Goal: Task Accomplishment & Management: Use online tool/utility

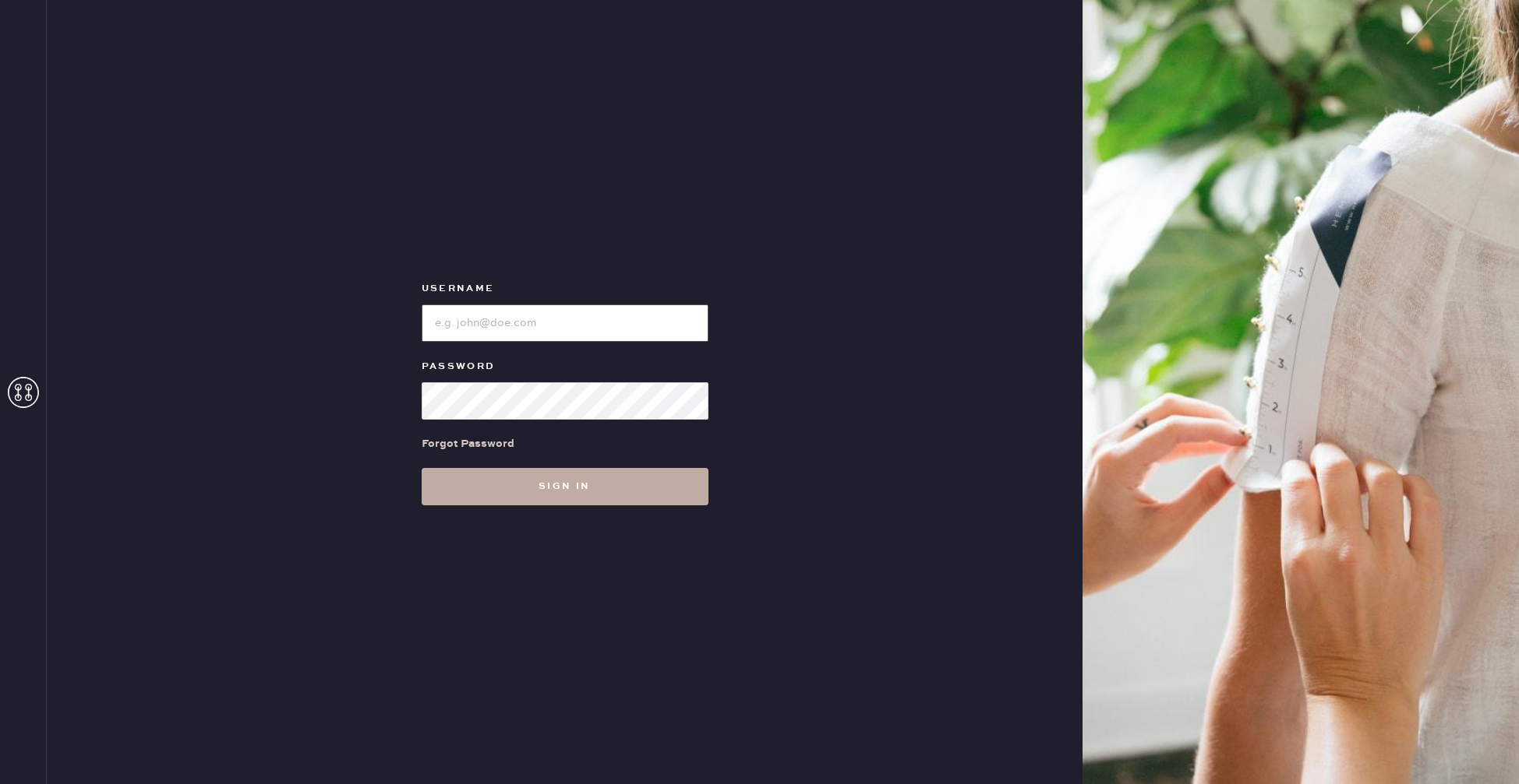
type input "reformationbethesdarow"
click at [571, 496] on button "Sign in" at bounding box center [564, 487] width 287 height 37
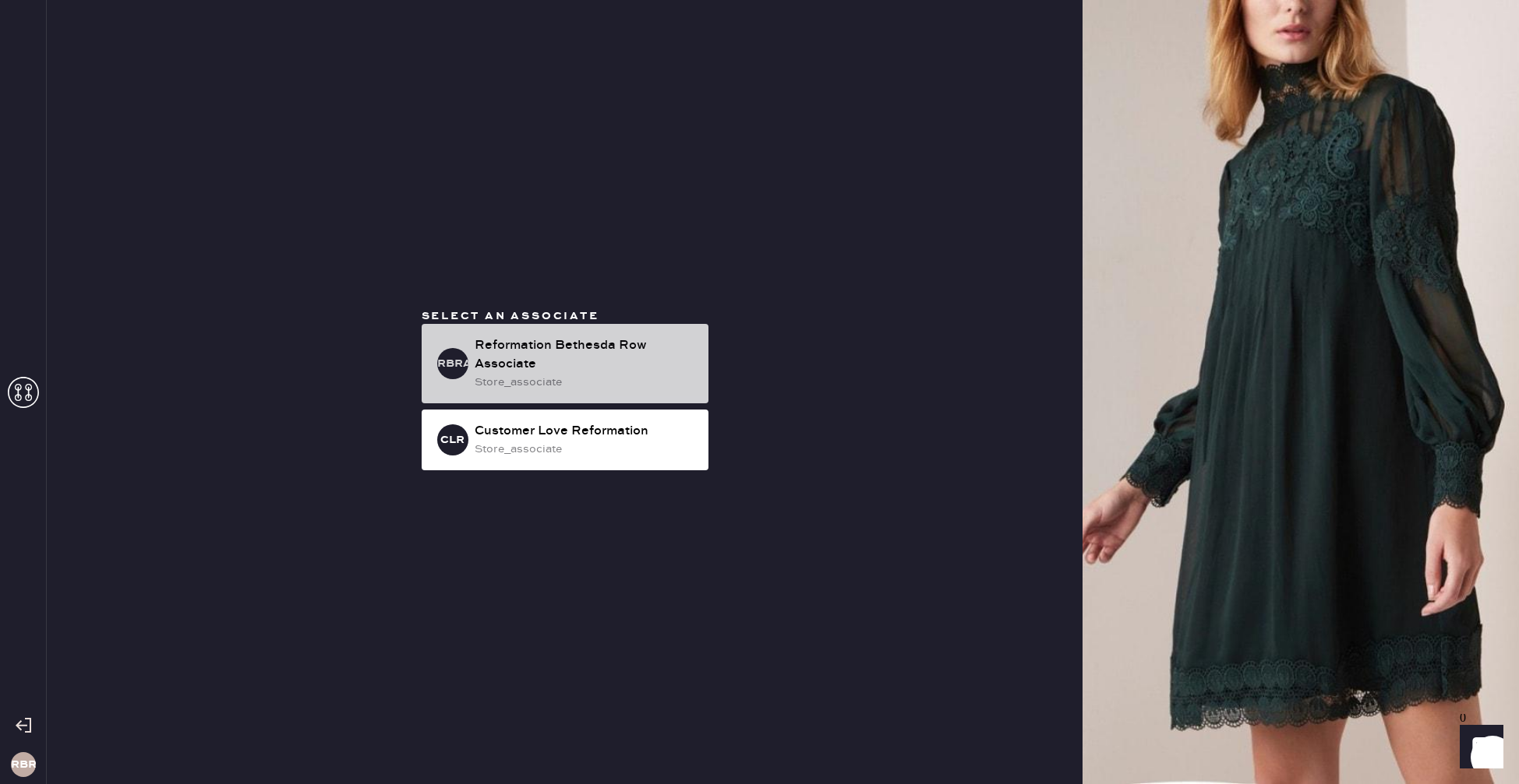
click at [641, 389] on div "store_associate" at bounding box center [584, 382] width 221 height 17
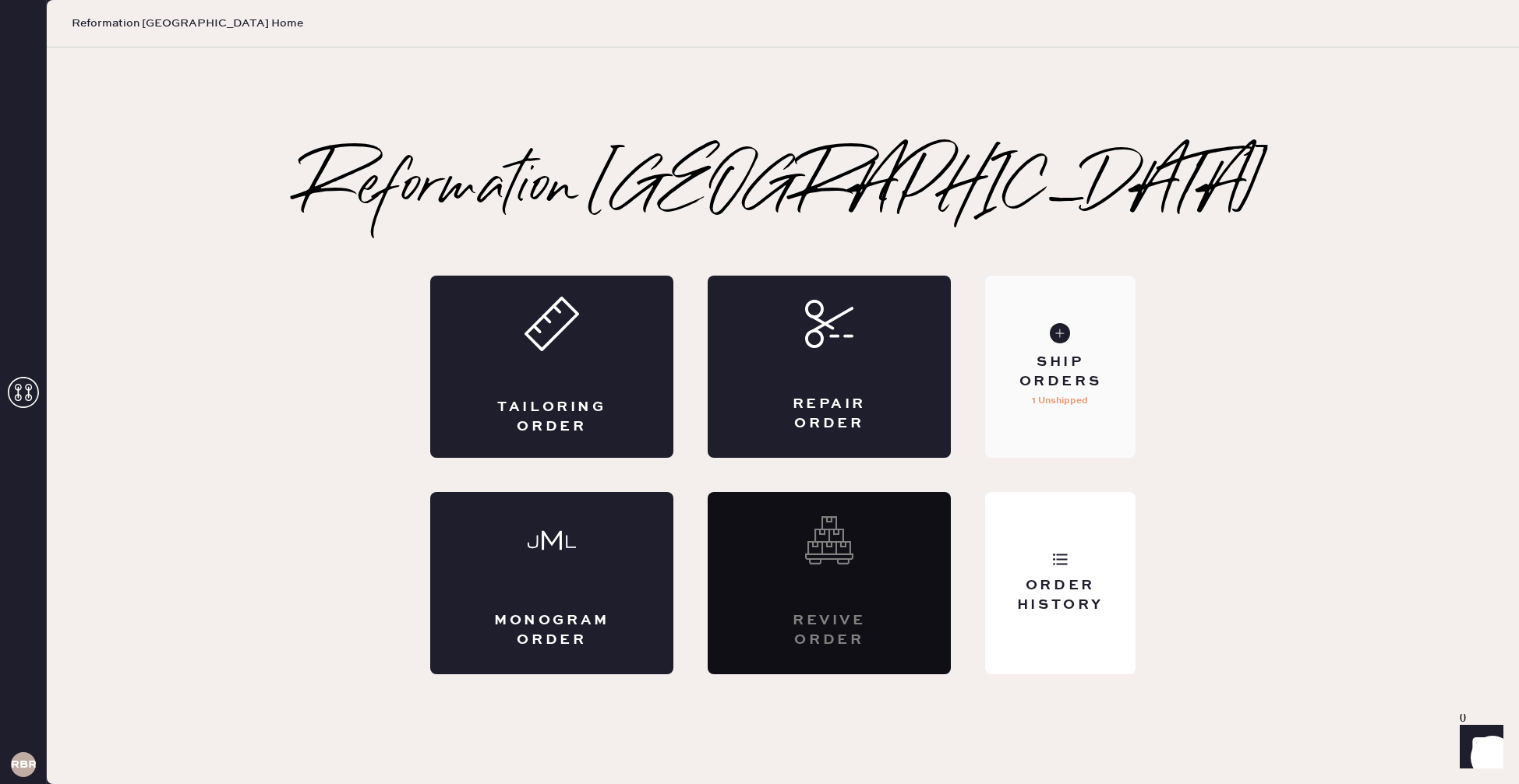
click at [1073, 350] on div "Ship Orders 1 Unshipped" at bounding box center [1060, 366] width 150 height 182
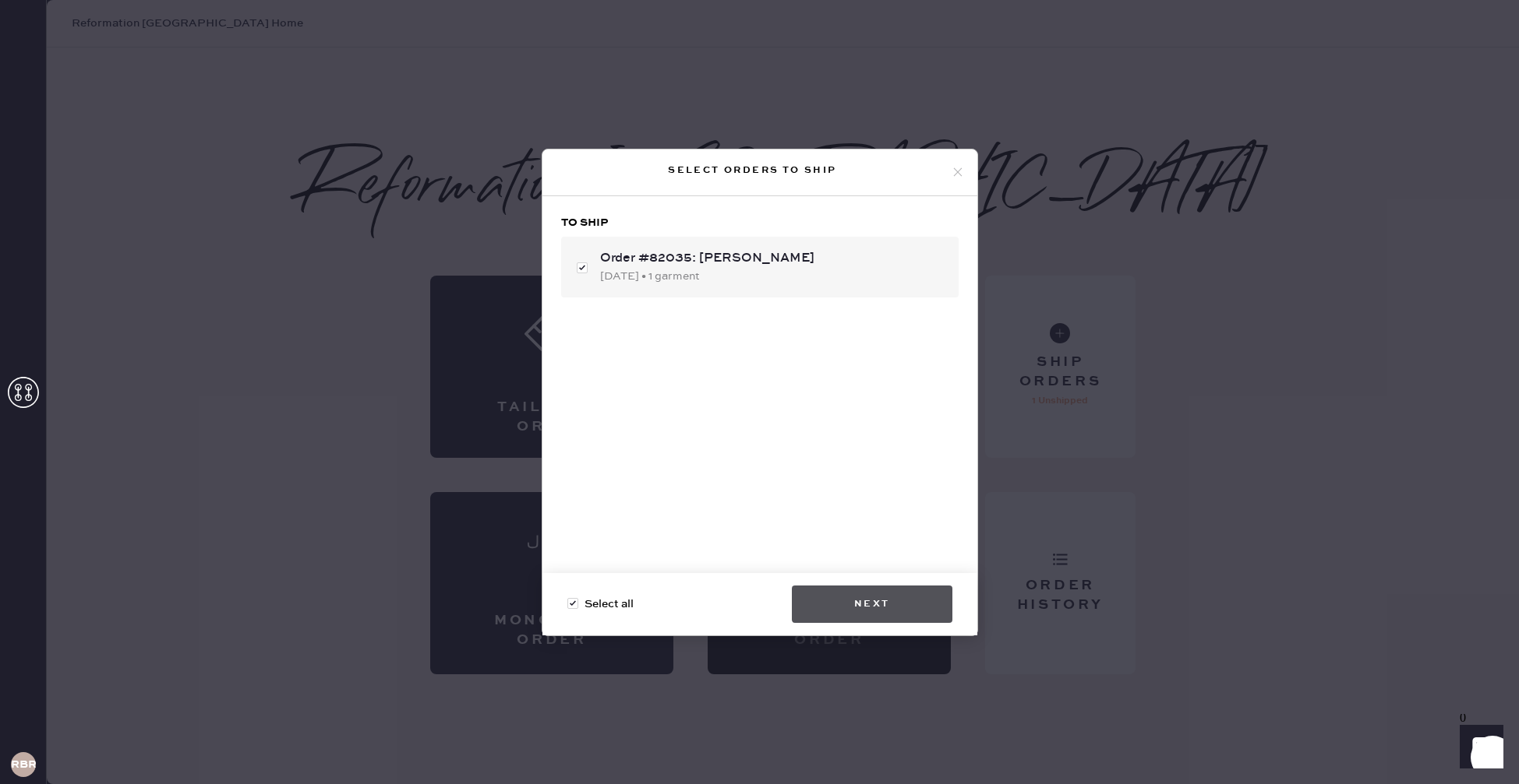
click at [875, 594] on button "Next" at bounding box center [872, 604] width 161 height 37
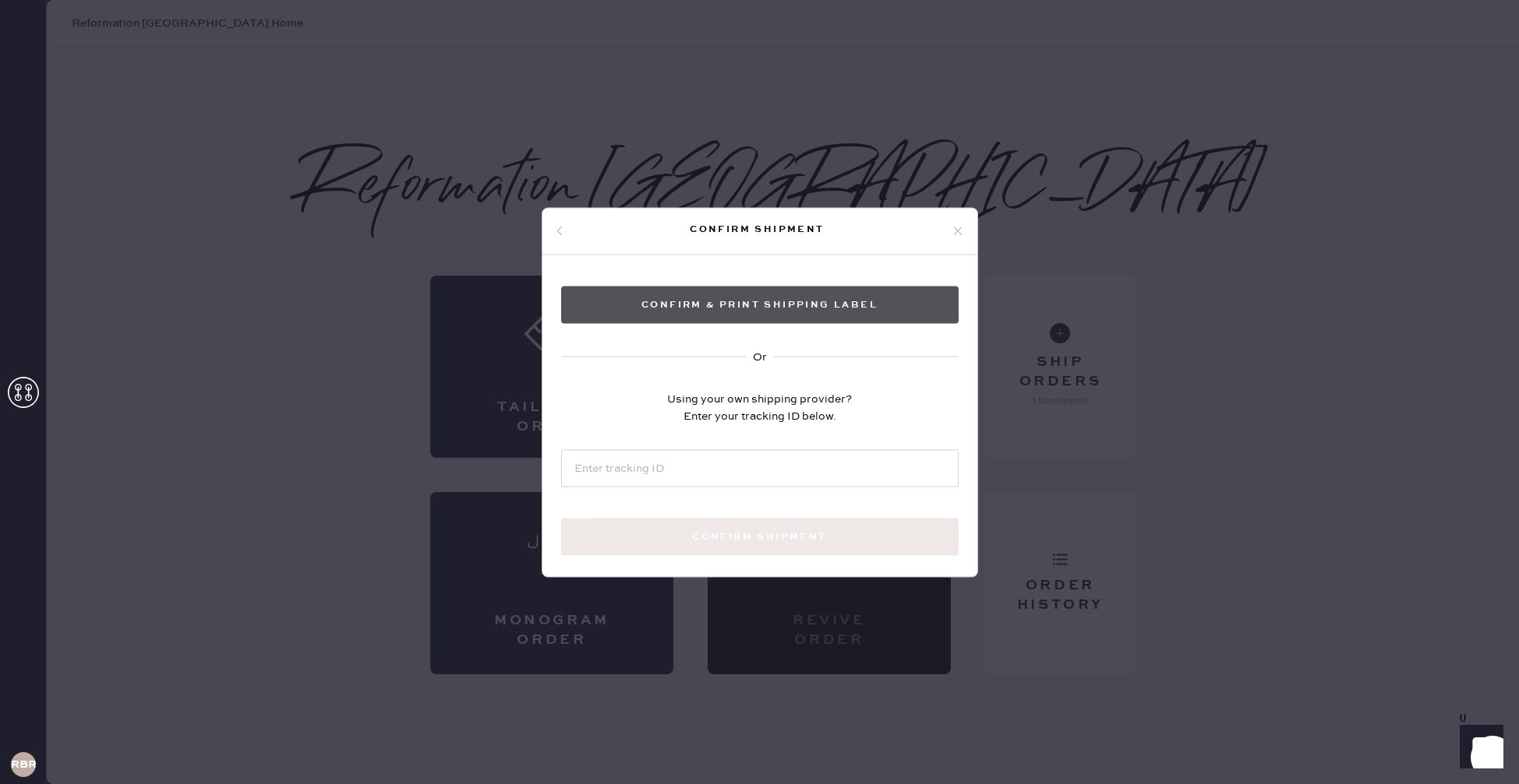
click at [836, 299] on button "Confirm & Print shipping label" at bounding box center [759, 304] width 398 height 37
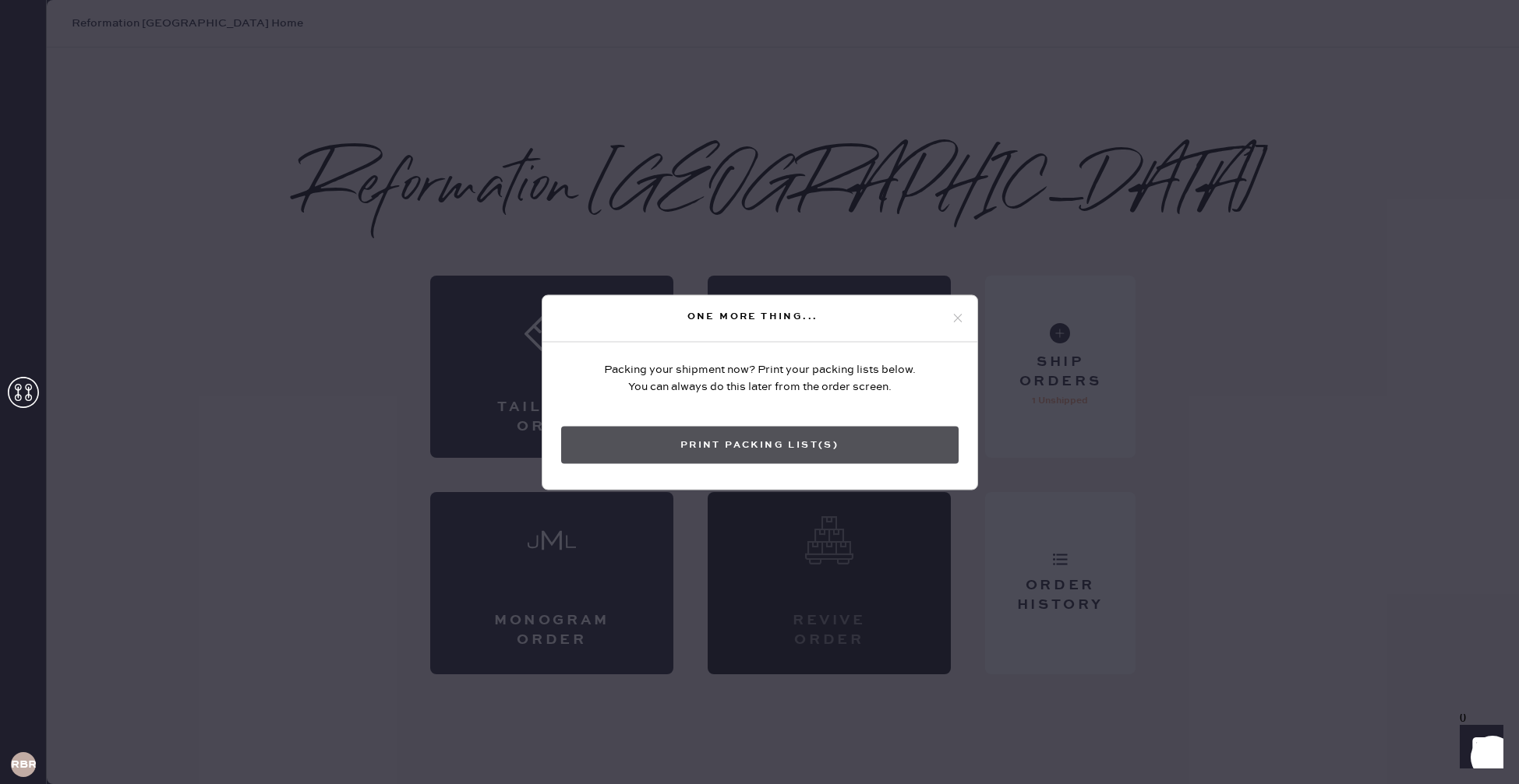
click at [787, 455] on button "Print Packing List(s)" at bounding box center [759, 445] width 398 height 37
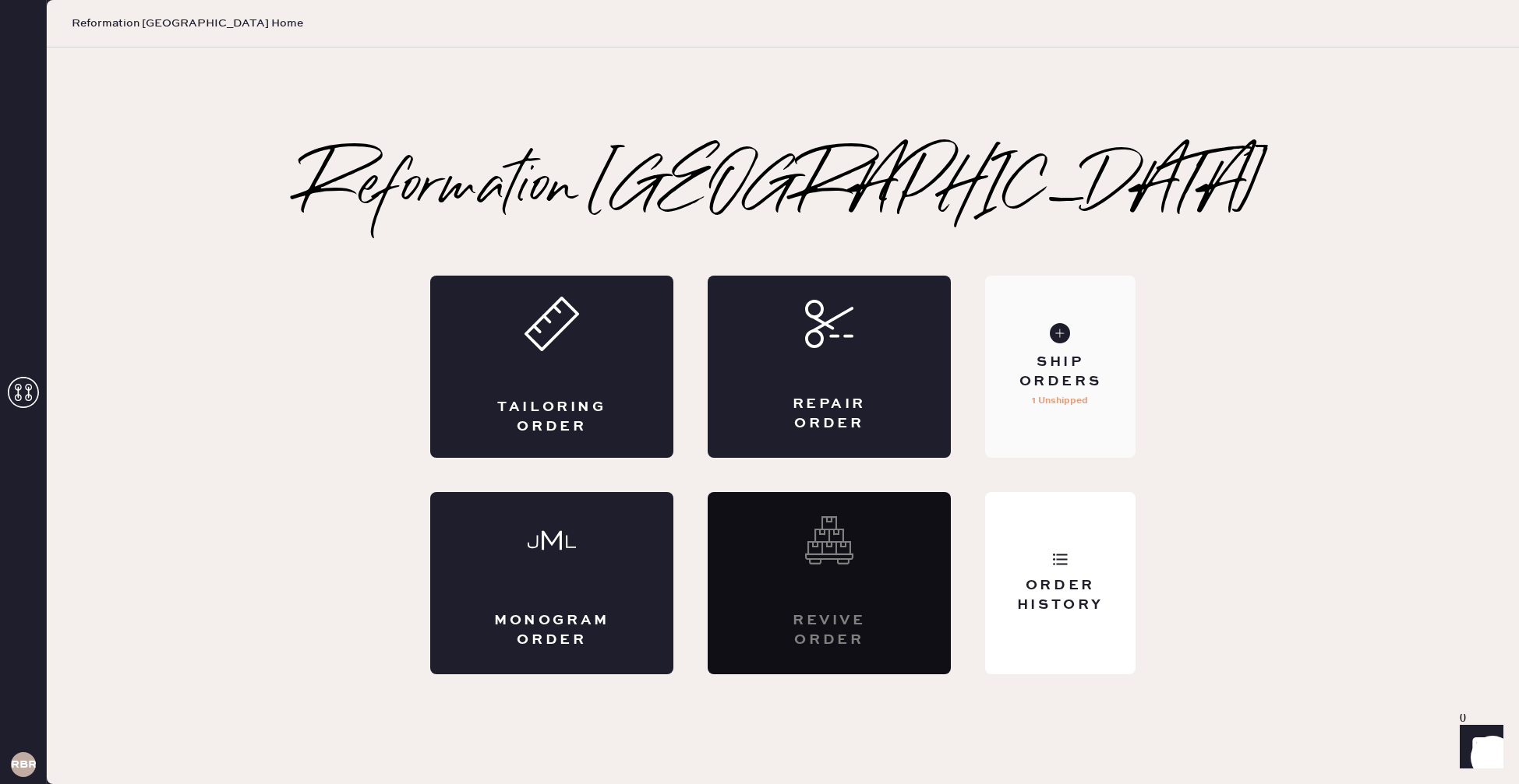
click at [1063, 409] on p "1 Unshipped" at bounding box center [1059, 401] width 56 height 18
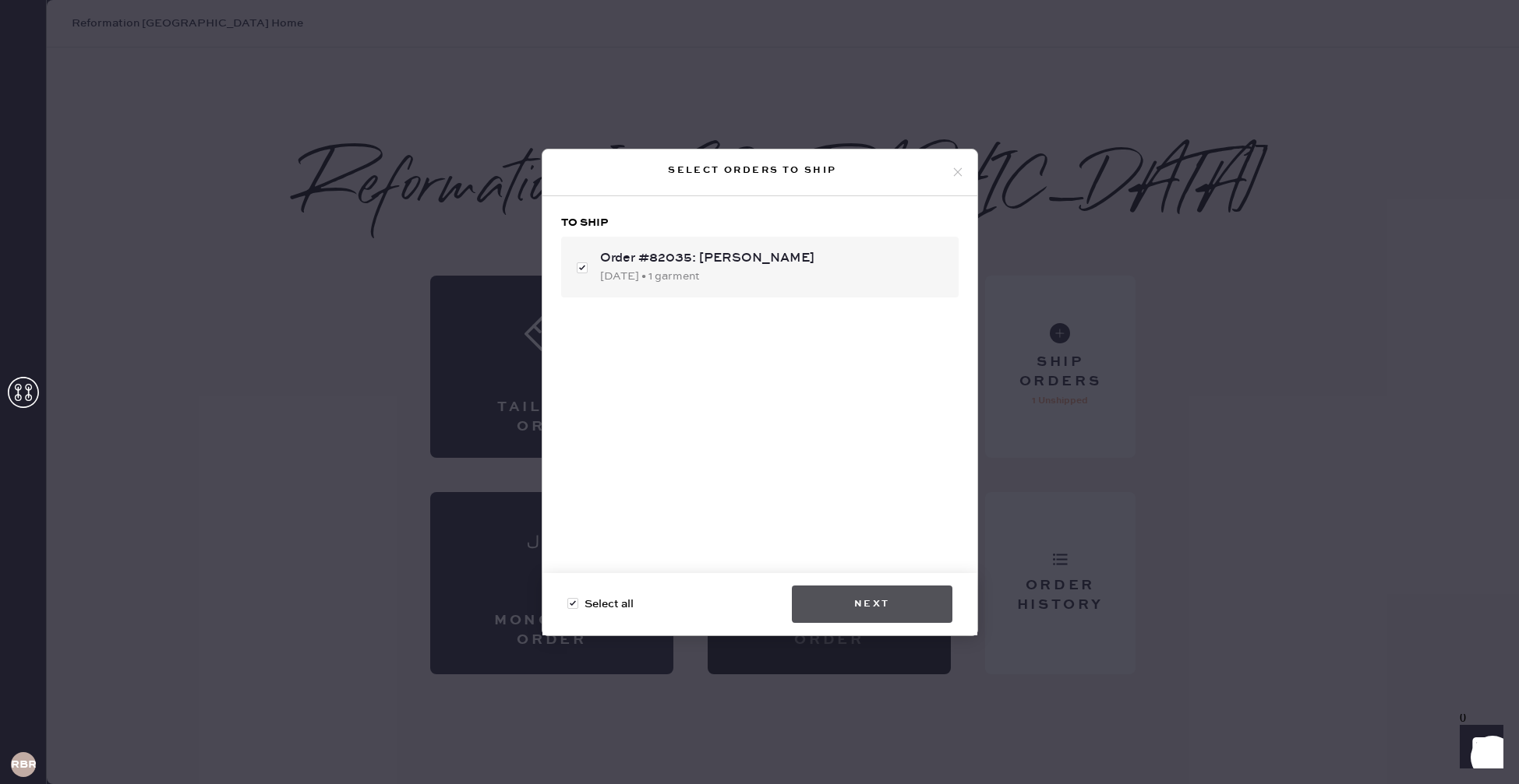
click at [857, 611] on button "Next" at bounding box center [872, 604] width 161 height 37
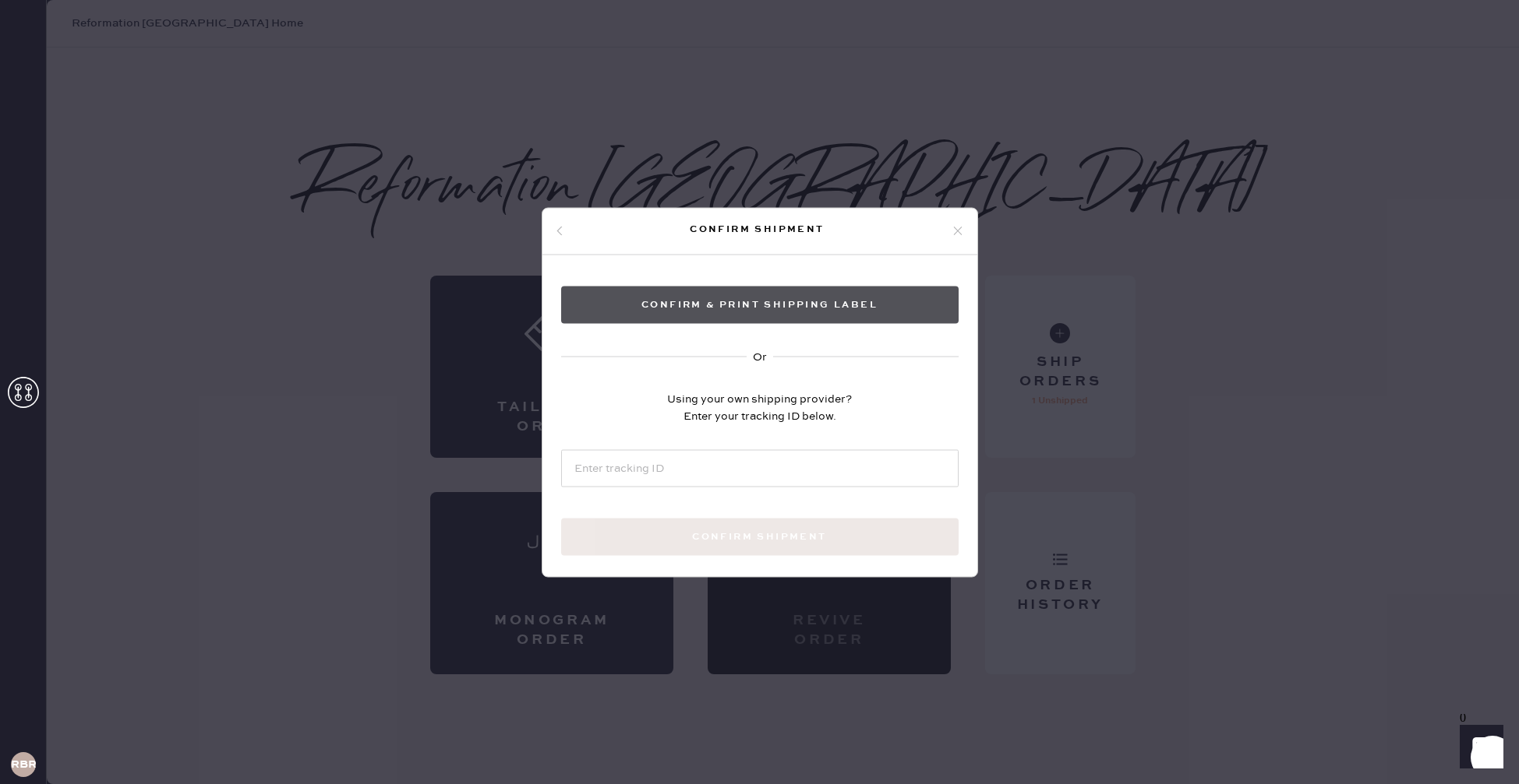
click at [838, 306] on button "Confirm & Print shipping label" at bounding box center [759, 304] width 398 height 37
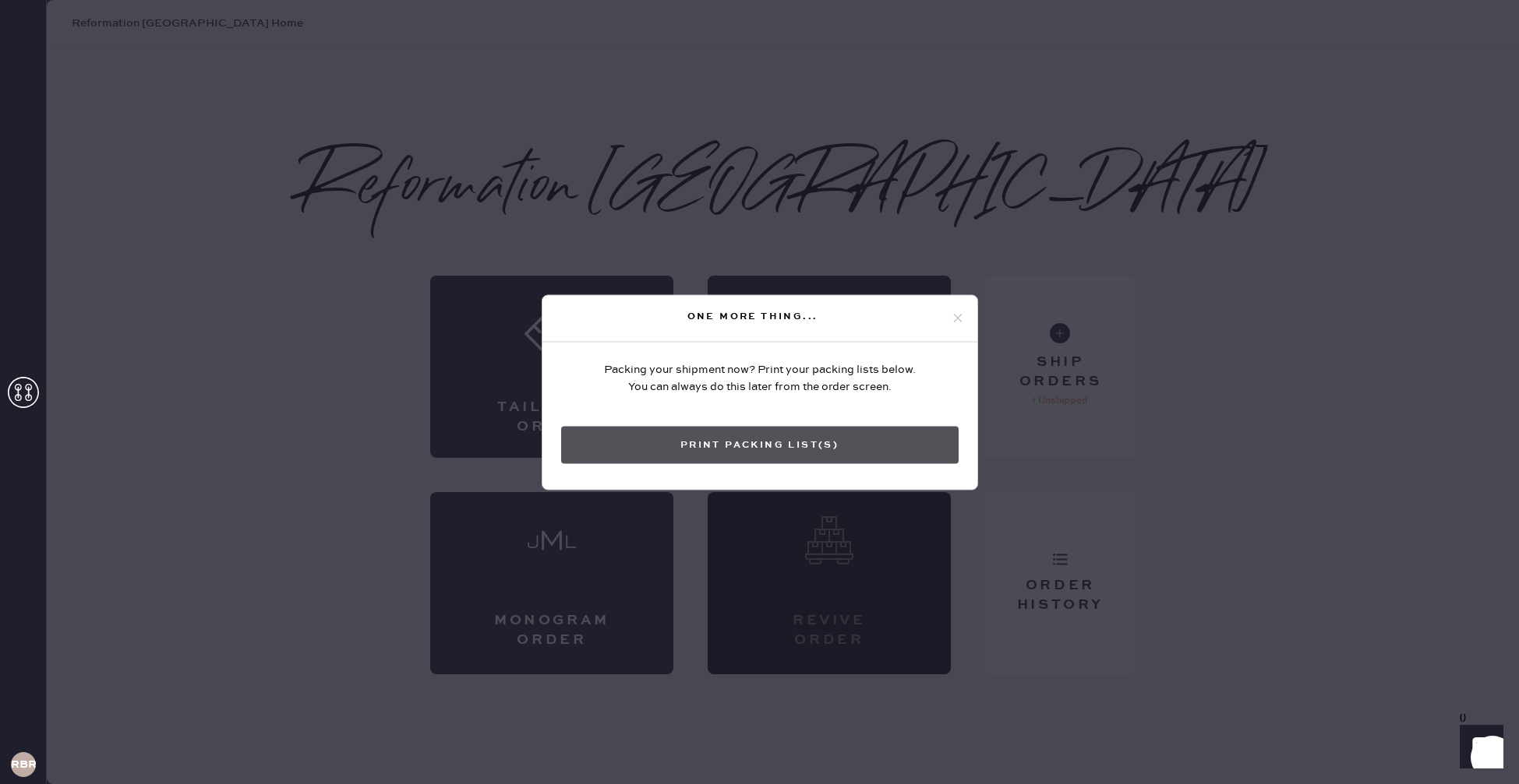
click at [873, 452] on button "Print Packing List(s)" at bounding box center [759, 445] width 398 height 37
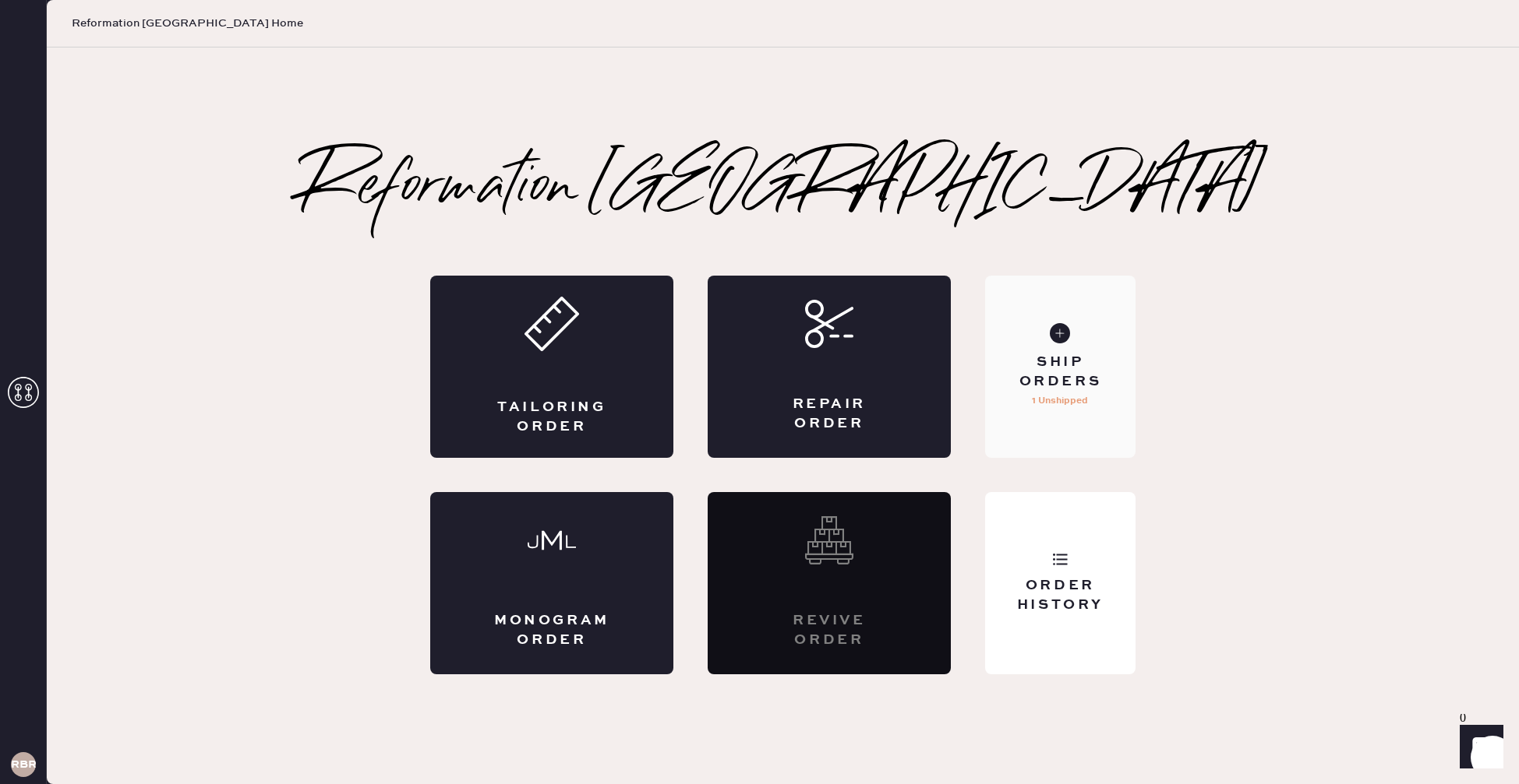
click at [1082, 373] on div "Ship Orders" at bounding box center [1059, 372] width 125 height 39
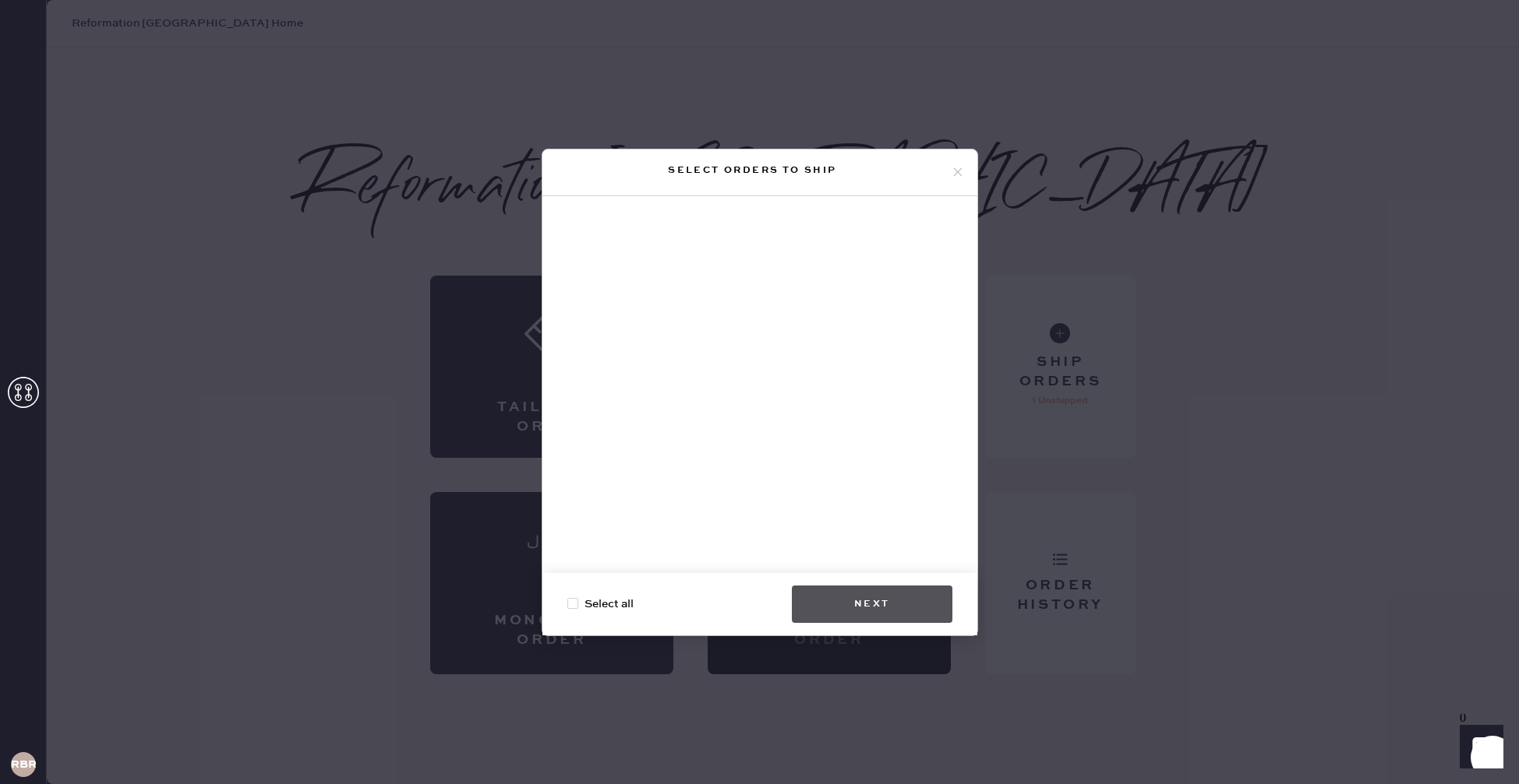
click at [857, 594] on button "Next" at bounding box center [872, 604] width 161 height 37
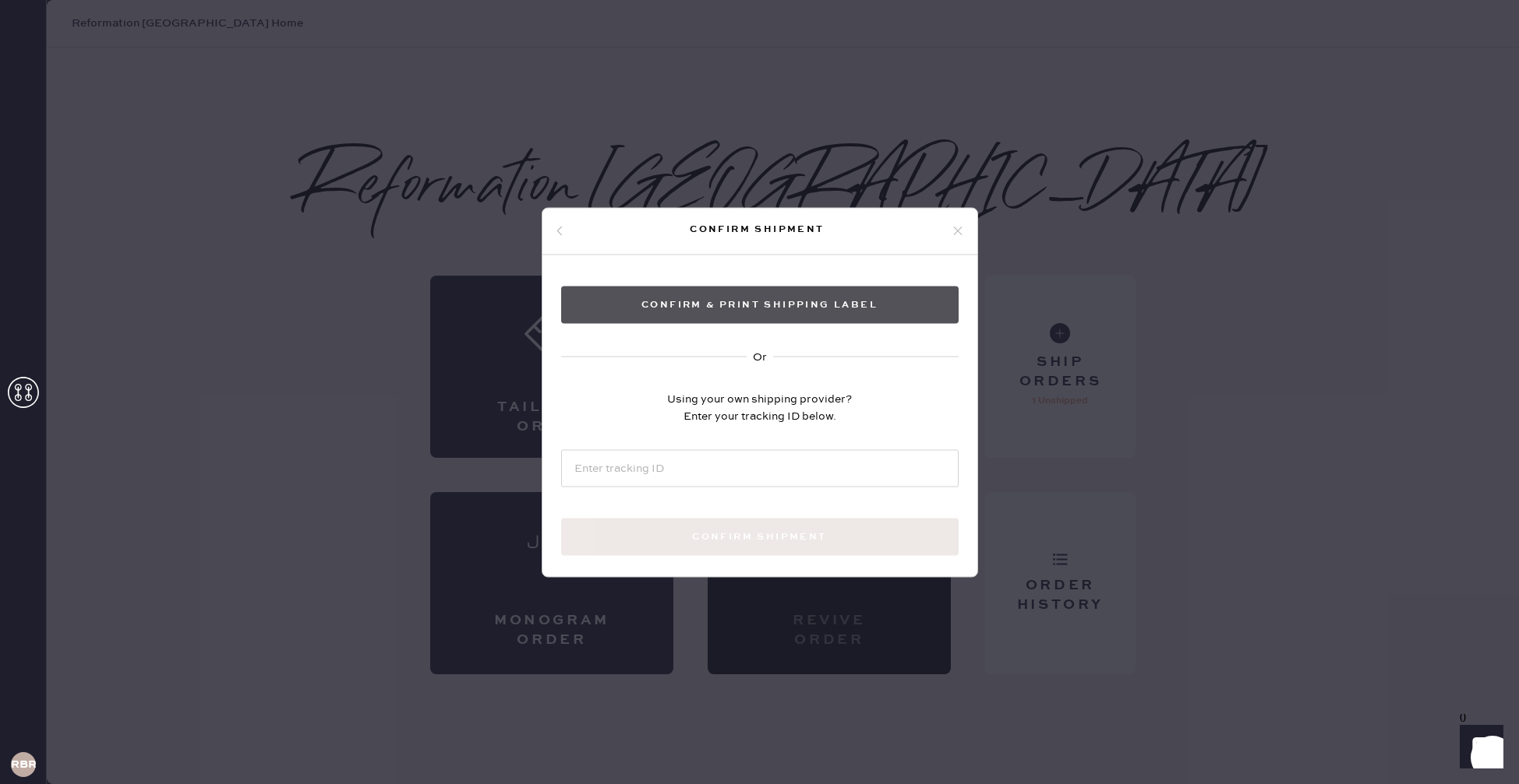
click at [811, 320] on button "Confirm & Print shipping label" at bounding box center [759, 304] width 398 height 37
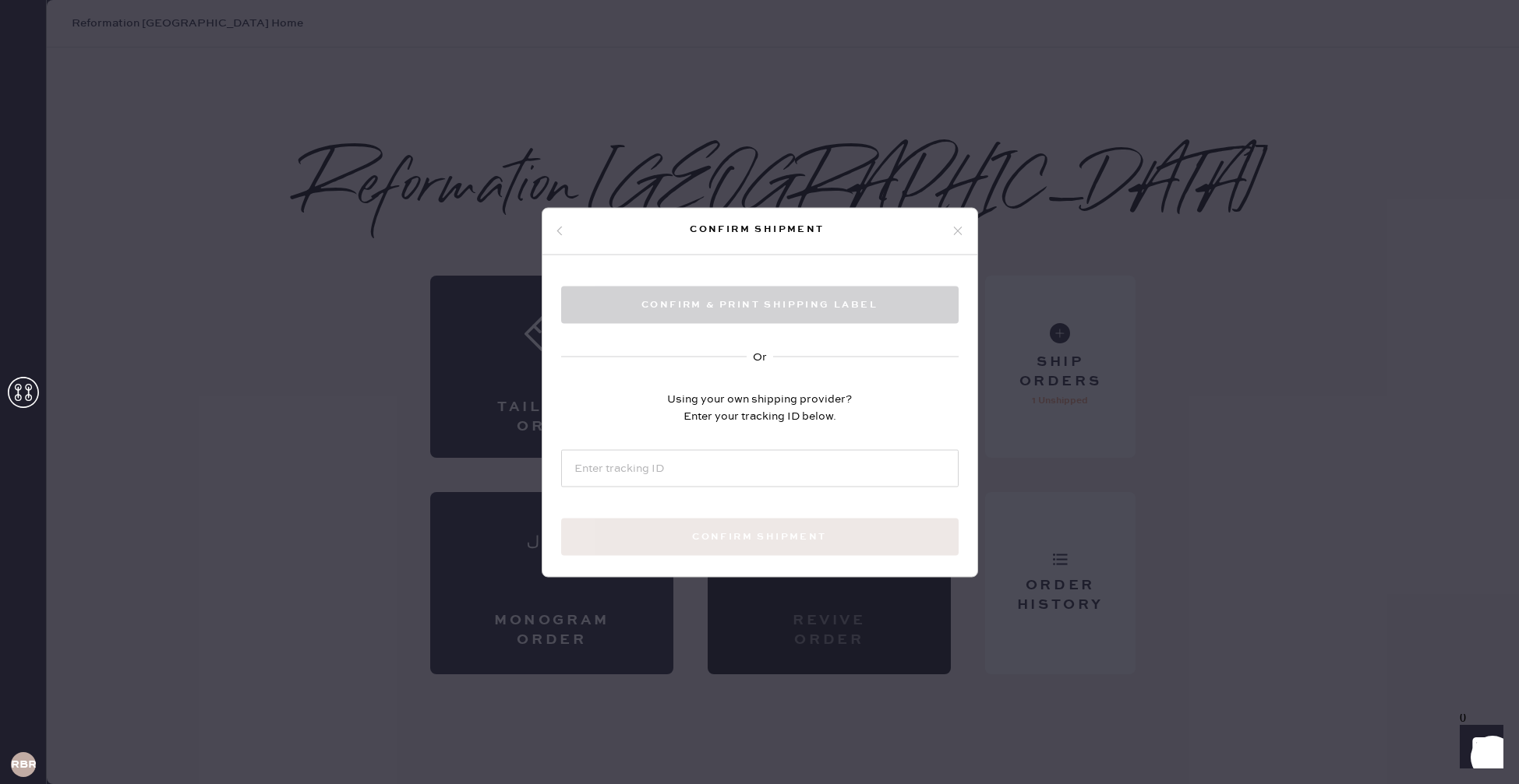
click at [953, 234] on icon at bounding box center [957, 231] width 14 height 14
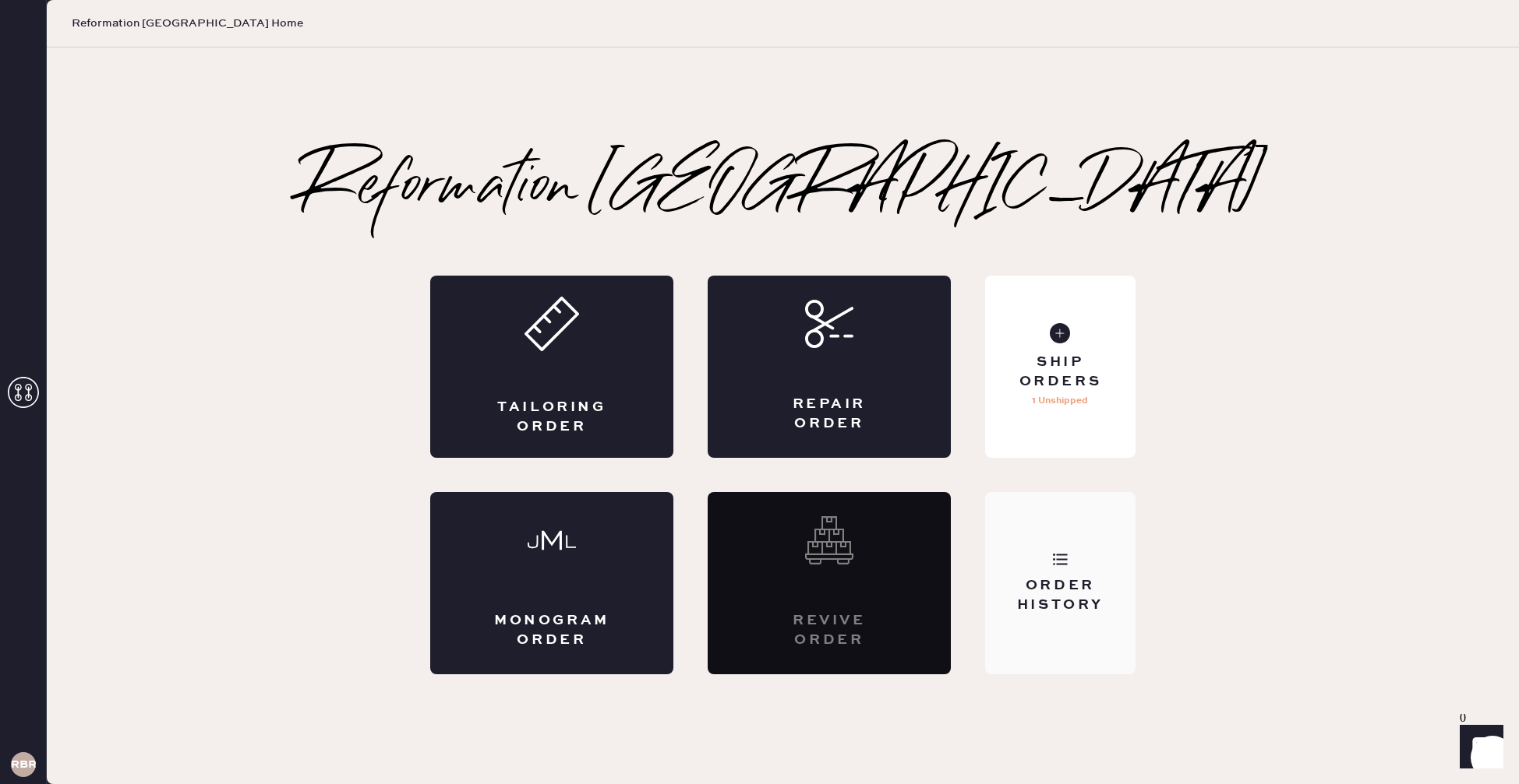
click at [1070, 552] on div "Order History" at bounding box center [1060, 583] width 150 height 182
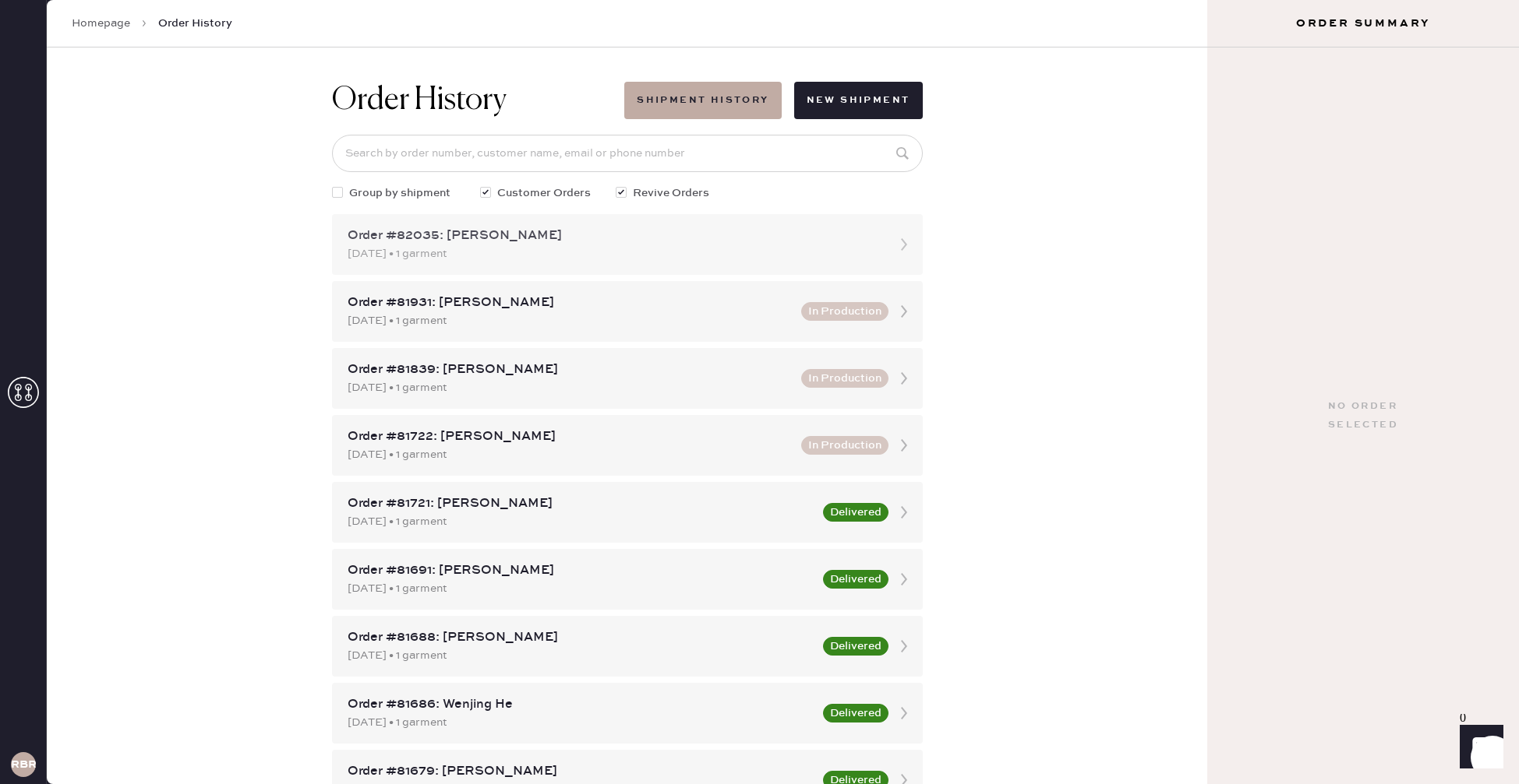
click at [592, 234] on div "Order #82035: [PERSON_NAME]" at bounding box center [613, 236] width 531 height 18
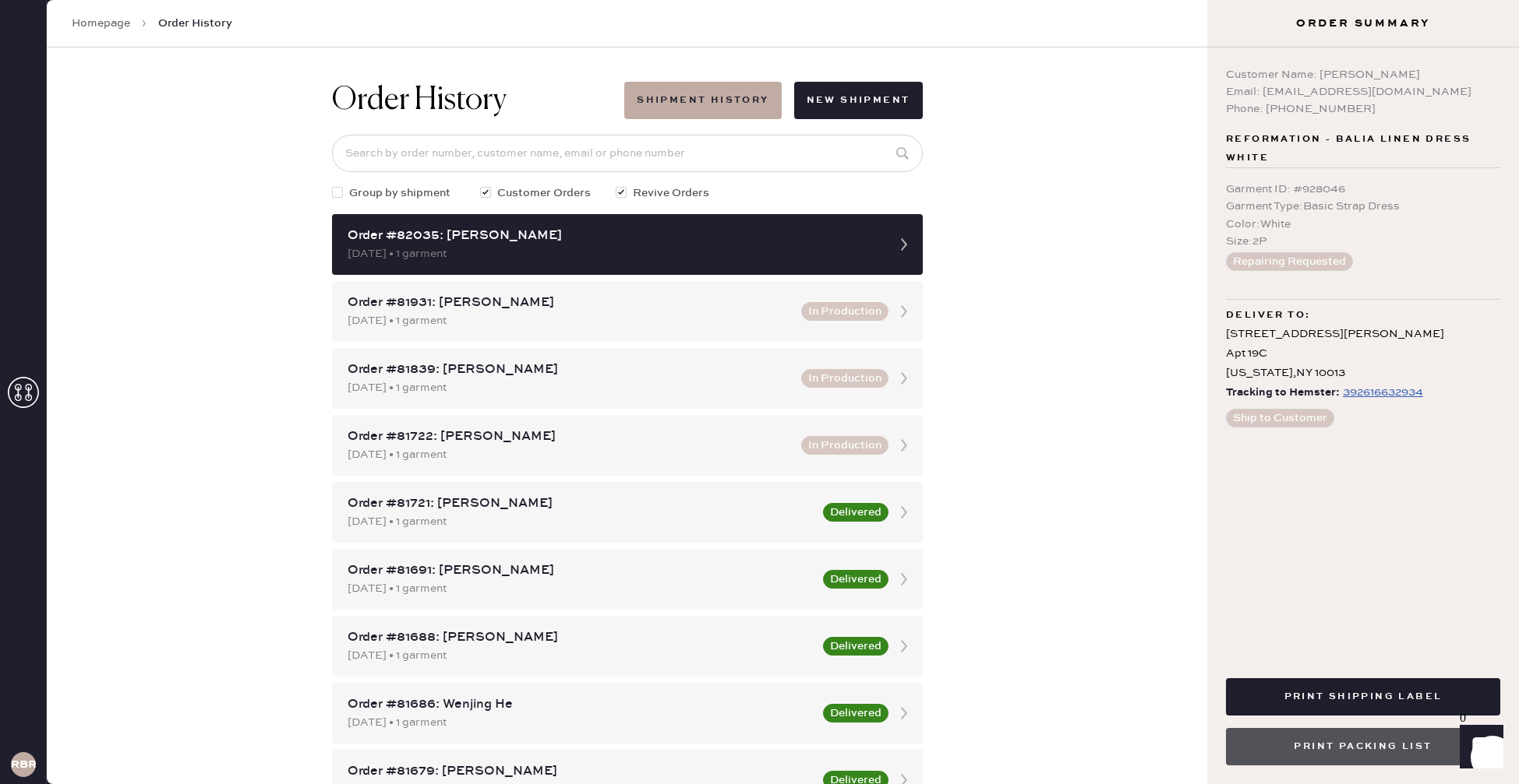
click at [1395, 750] on button "Print Packing List" at bounding box center [1363, 747] width 274 height 37
click at [1316, 749] on button "Print Packing List" at bounding box center [1363, 747] width 274 height 37
click at [1303, 745] on button "Print Packing List" at bounding box center [1363, 747] width 274 height 37
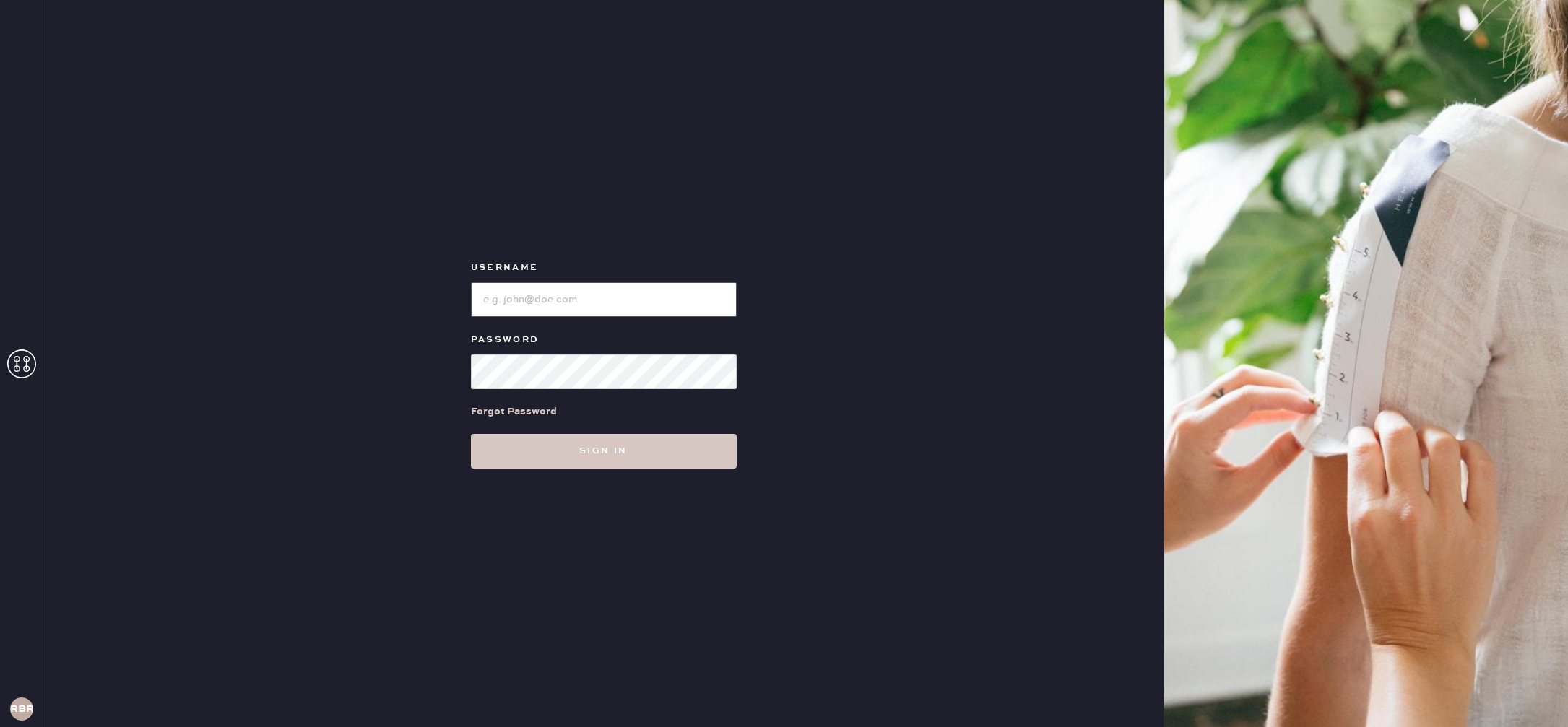
type input "reformationbethesdarow"
click at [575, 474] on div "Username Password Forgot Password Sign in" at bounding box center [604, 363] width 1121 height 727
drag, startPoint x: 580, startPoint y: 460, endPoint x: 563, endPoint y: 450, distance: 19.7
click at [580, 460] on button "Sign in" at bounding box center [603, 451] width 266 height 34
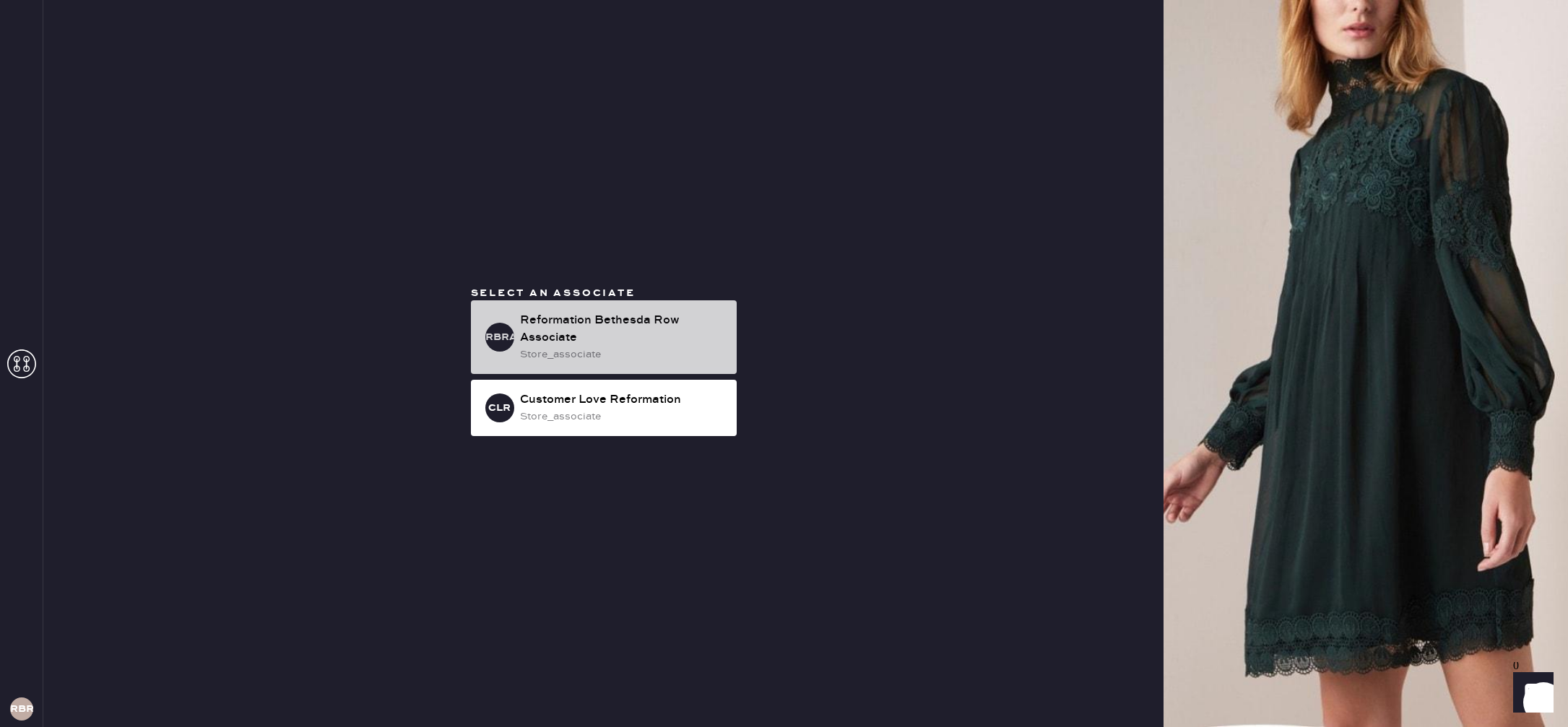
click at [542, 312] on div "Reformation Bethesda Row Associate" at bounding box center [622, 329] width 205 height 34
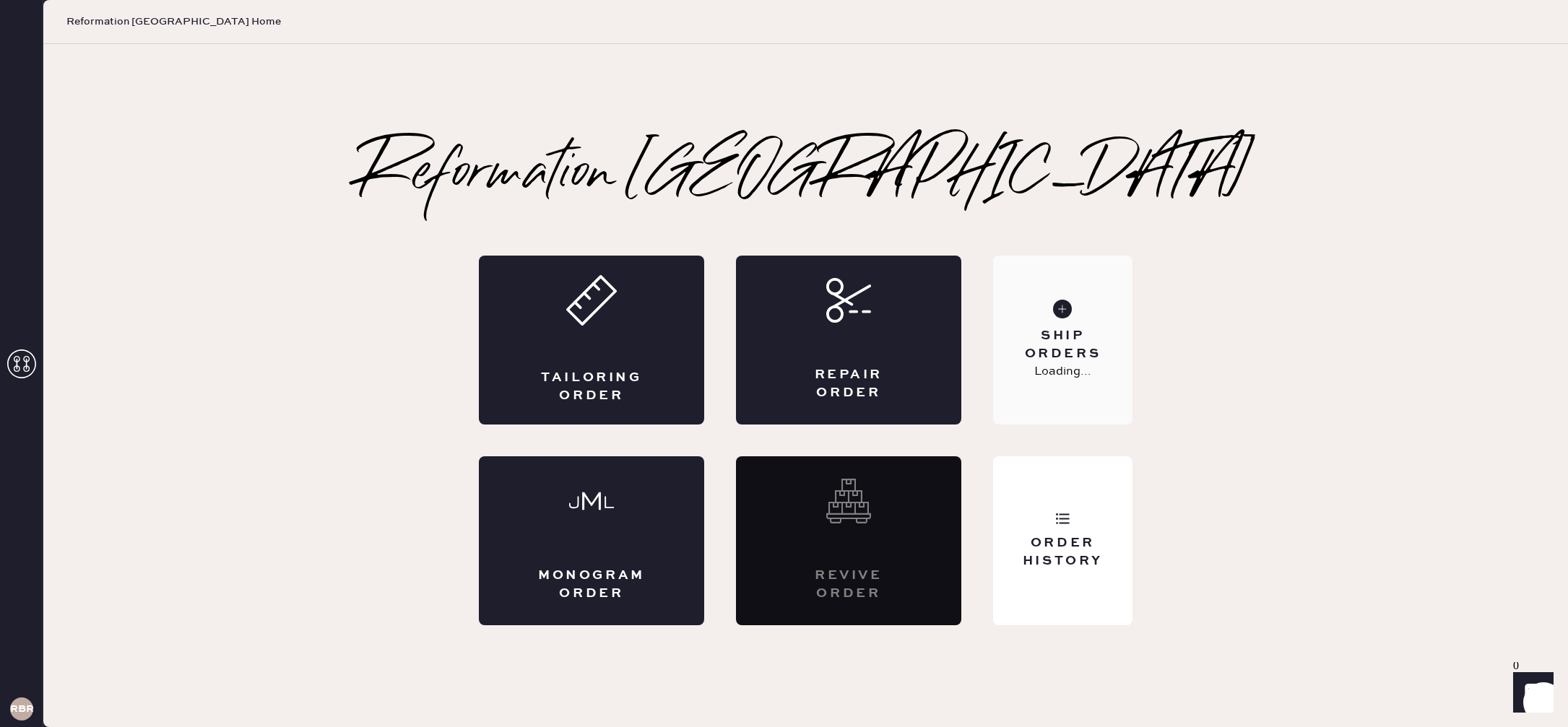
click at [1099, 364] on div "Ship Orders Loading..." at bounding box center [1062, 340] width 139 height 169
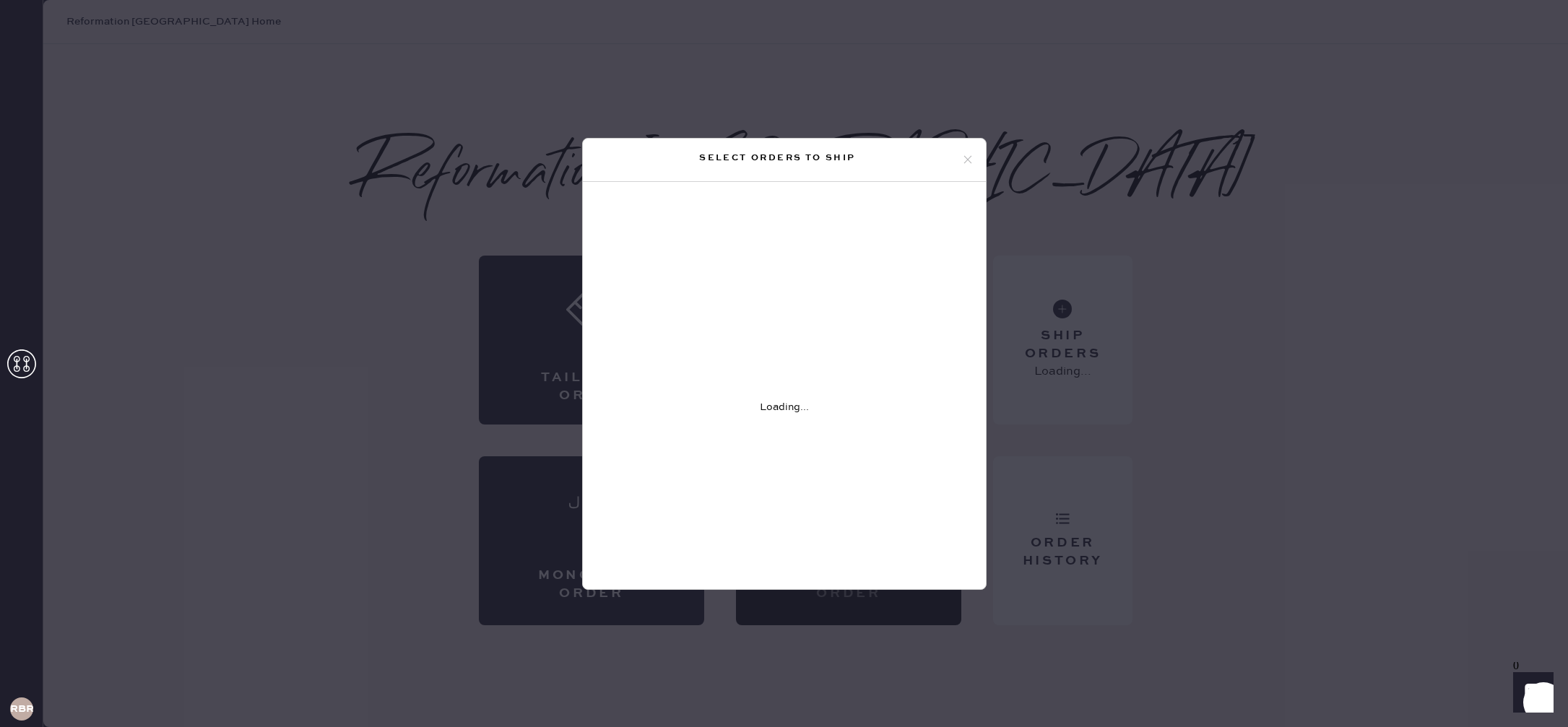
click at [969, 161] on icon at bounding box center [968, 160] width 13 height 13
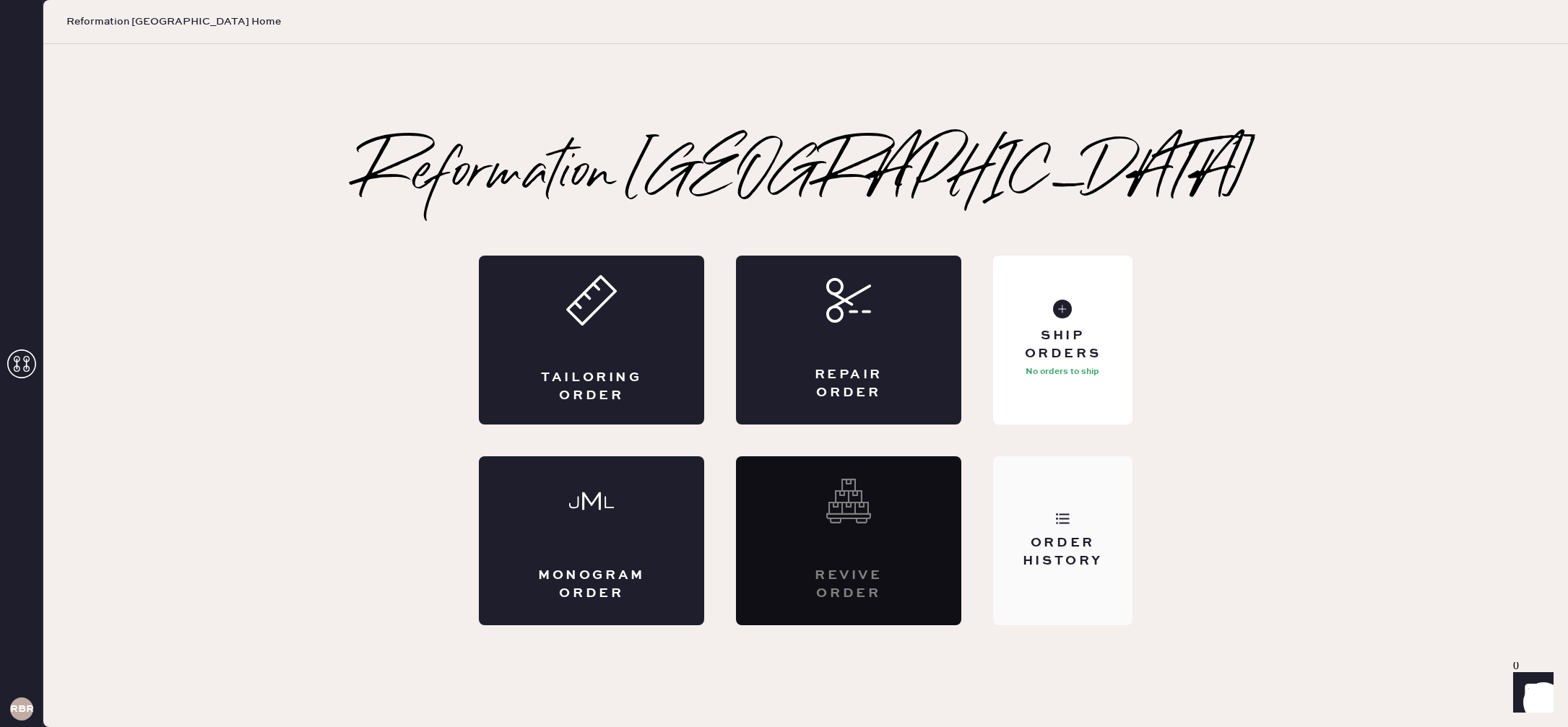
click at [1067, 519] on icon at bounding box center [1062, 518] width 15 height 15
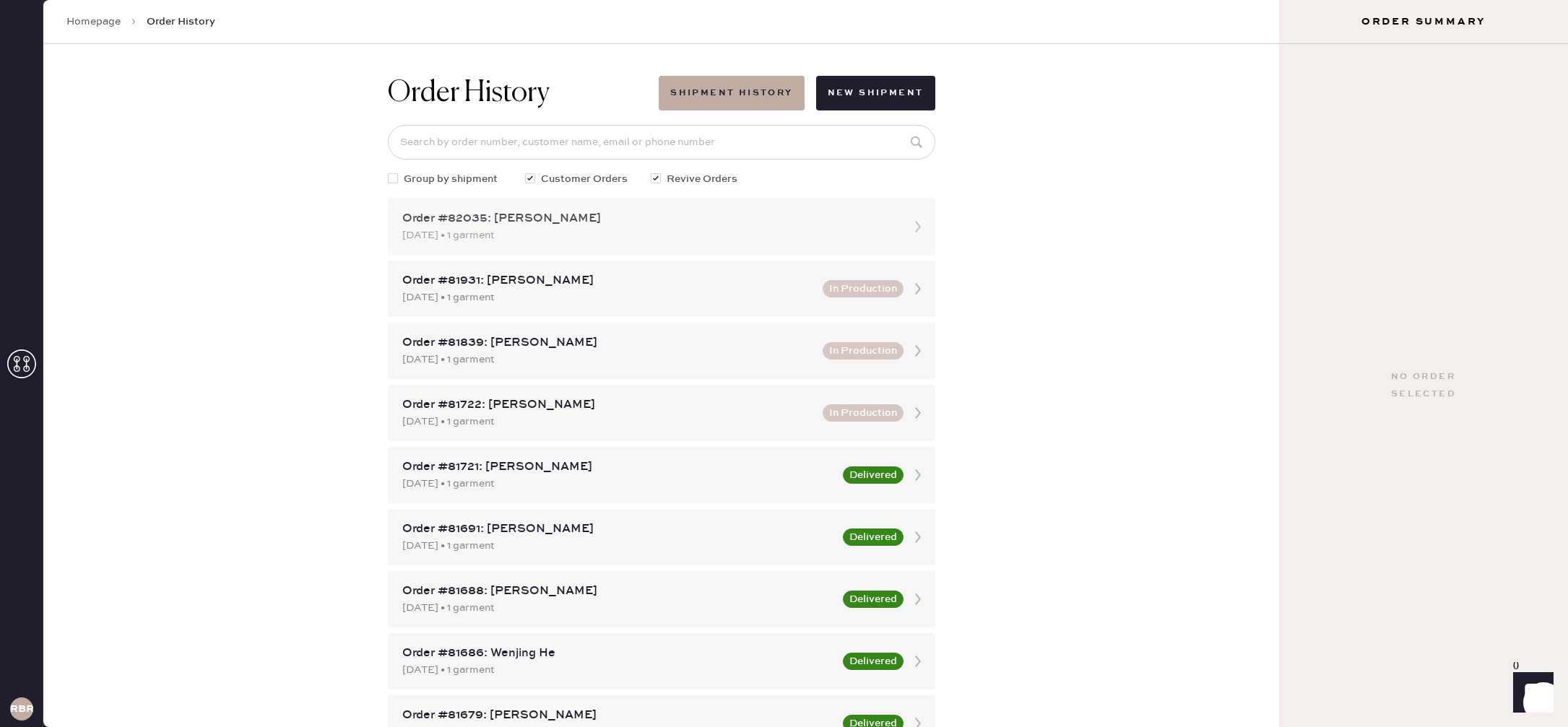
click at [660, 226] on div "Order #82035: [PERSON_NAME]" at bounding box center [648, 219] width 493 height 17
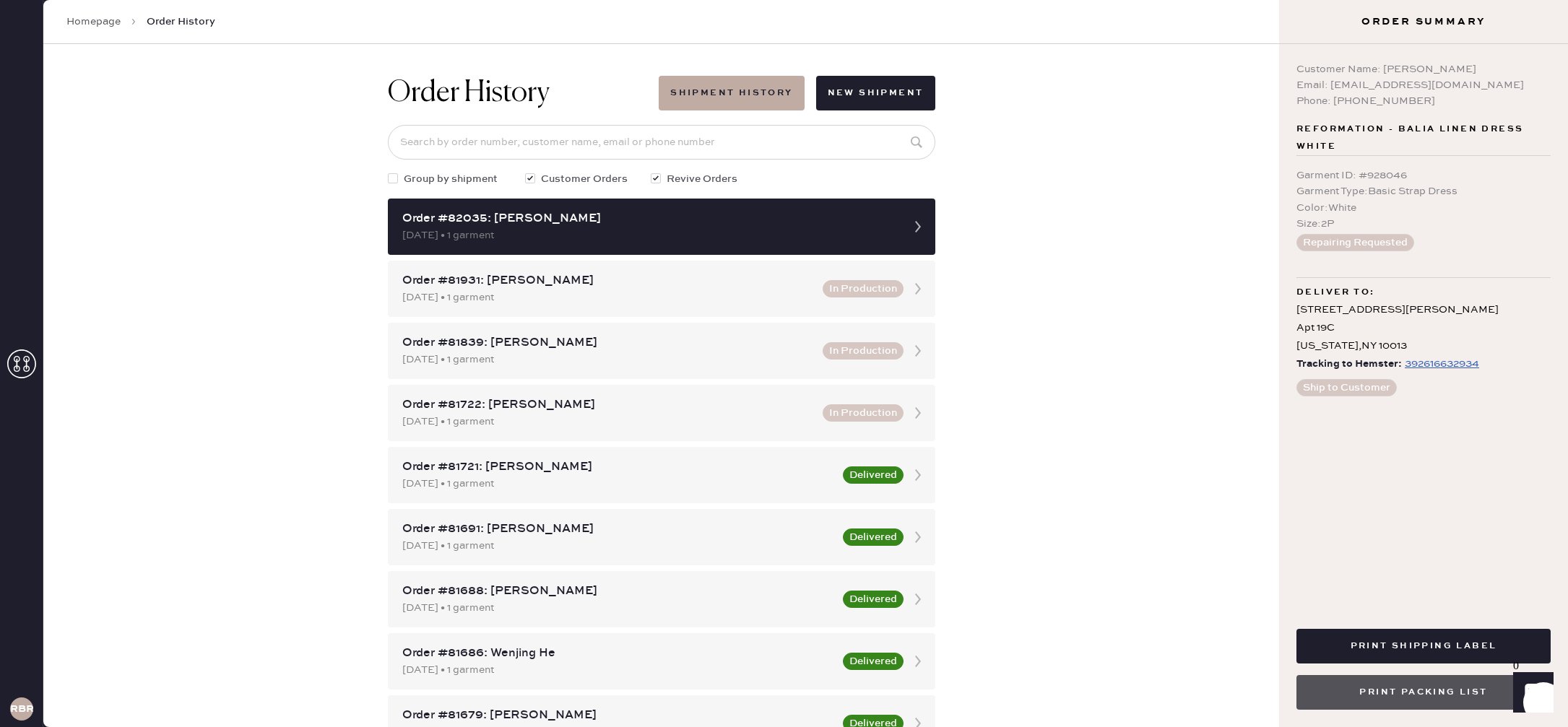
click at [1425, 693] on button "Print Packing List" at bounding box center [1424, 693] width 254 height 34
click at [1326, 690] on button "Print Packing List" at bounding box center [1424, 693] width 254 height 34
